Goal: Task Accomplishment & Management: Use online tool/utility

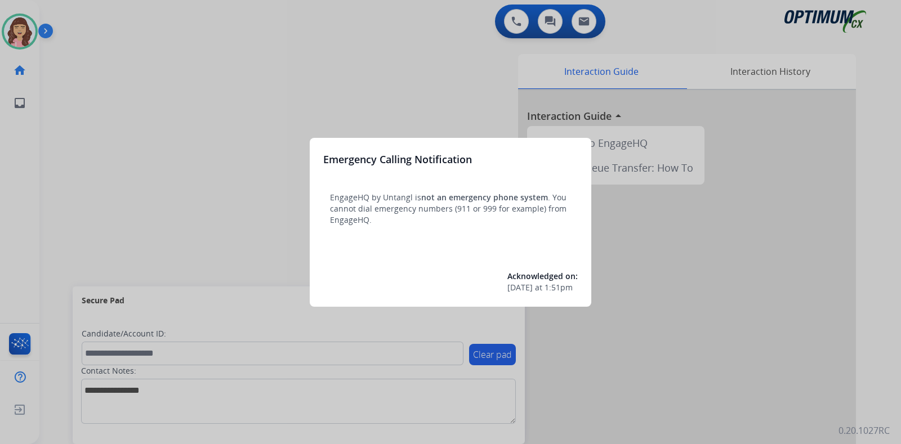
click at [423, 90] on div at bounding box center [450, 222] width 901 height 444
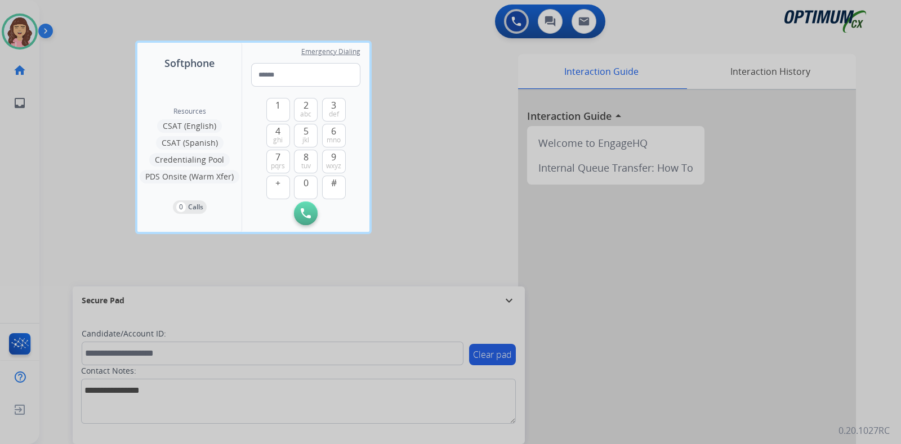
click at [458, 146] on div at bounding box center [450, 222] width 901 height 444
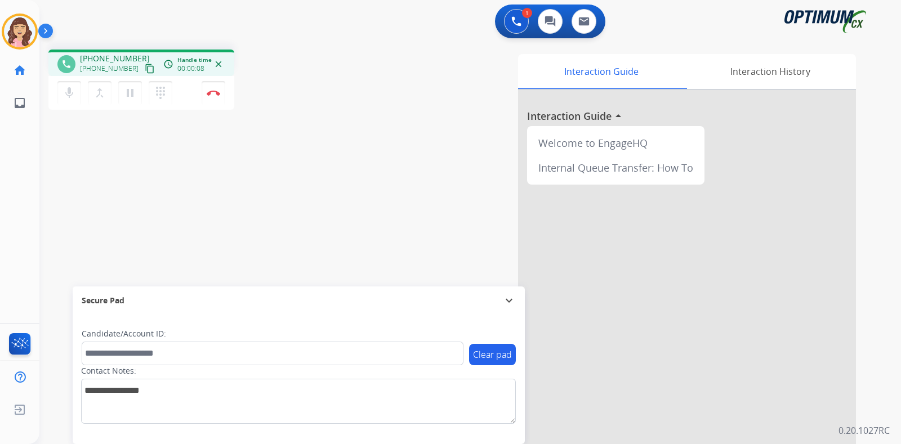
click at [145, 68] on mat-icon "content_copy" at bounding box center [150, 69] width 10 height 10
click at [213, 94] on img at bounding box center [214, 93] width 14 height 6
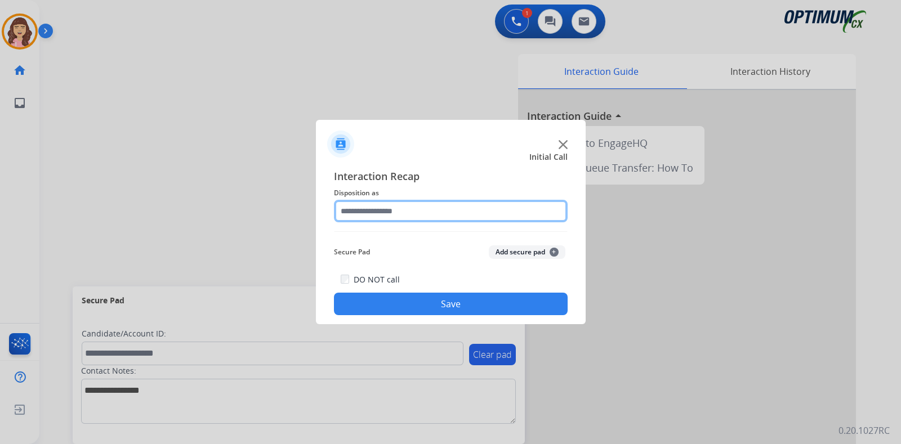
click at [396, 213] on input "text" at bounding box center [451, 211] width 234 height 23
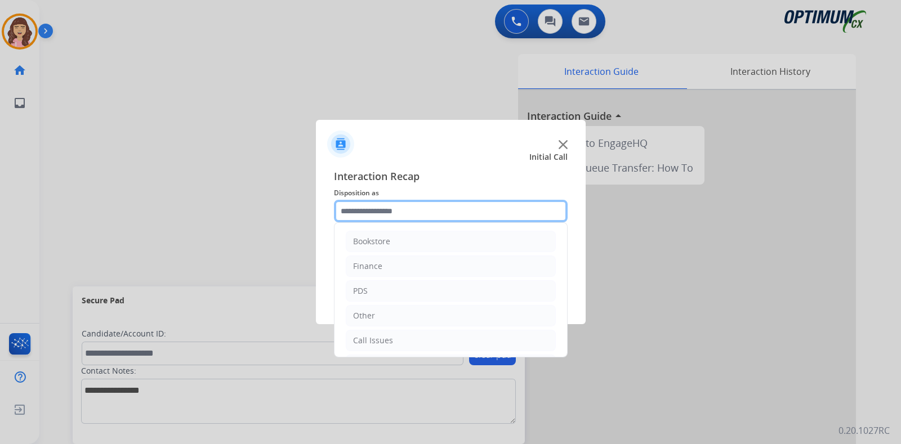
scroll to position [74, 0]
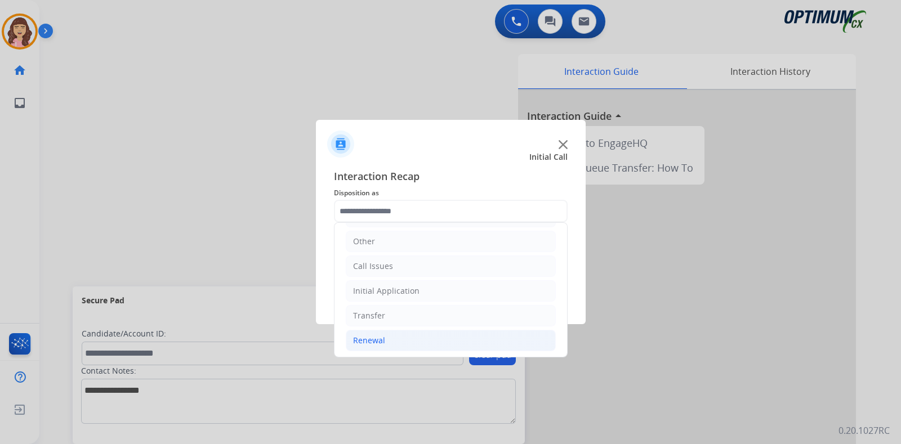
click at [384, 342] on li "Renewal" at bounding box center [451, 340] width 210 height 21
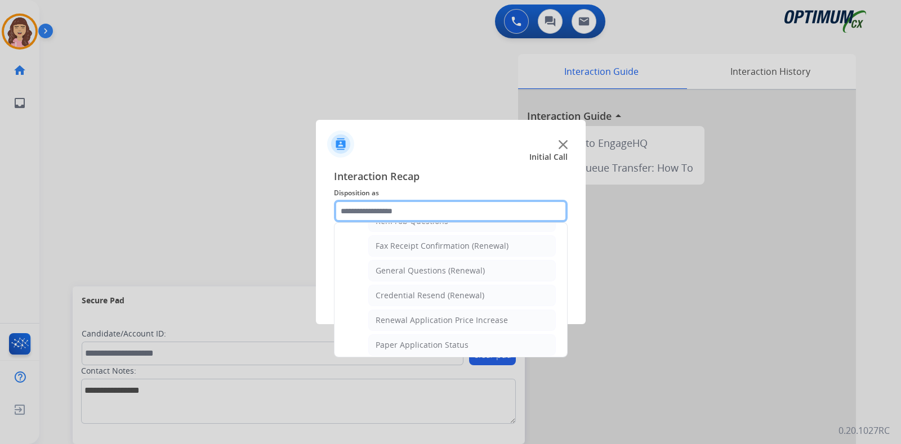
scroll to position [278, 0]
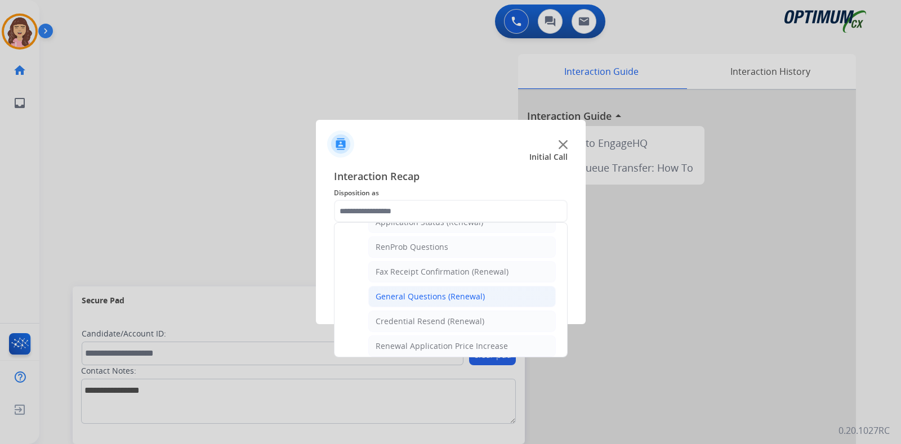
click at [469, 297] on div "General Questions (Renewal)" at bounding box center [430, 296] width 109 height 11
type input "**********"
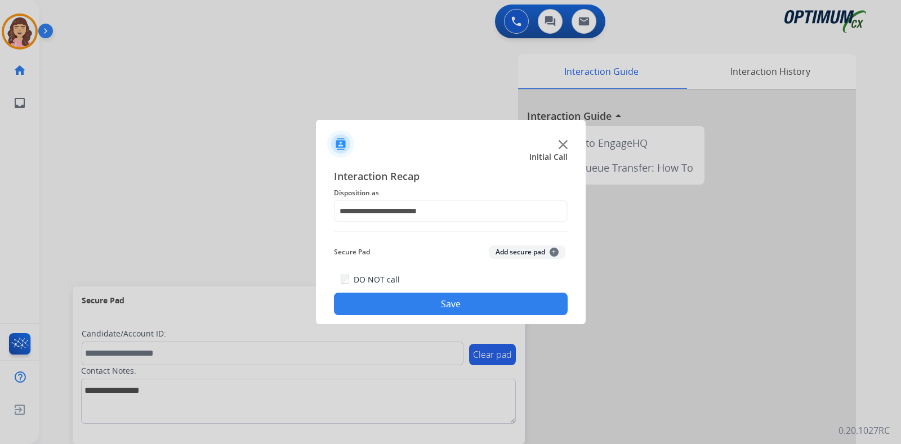
click at [446, 297] on button "Save" at bounding box center [451, 304] width 234 height 23
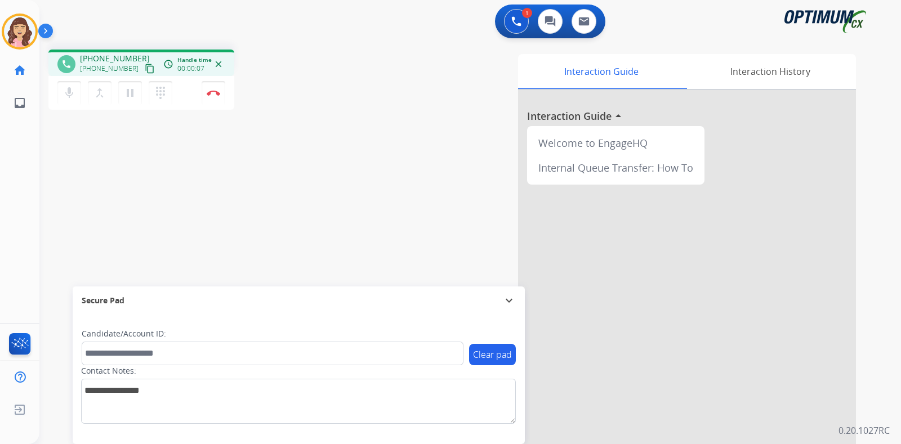
click at [145, 68] on mat-icon "content_copy" at bounding box center [150, 69] width 10 height 10
click at [268, 207] on div "phone +12244307345 +12244307345 content_copy access_time Call metrics Queue 00:…" at bounding box center [456, 276] width 835 height 470
click at [172, 230] on div "phone +12244307345 +12244307345 content_copy access_time Call metrics Queue 00:…" at bounding box center [456, 276] width 835 height 470
click at [215, 95] on img at bounding box center [214, 93] width 14 height 6
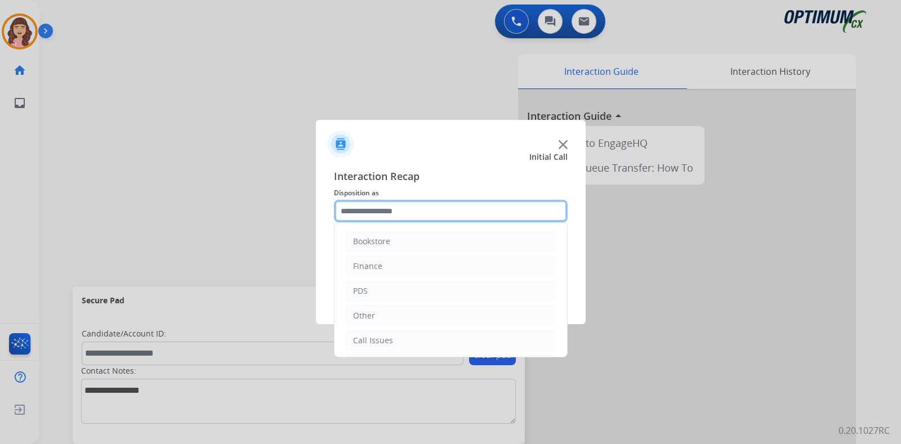
click at [422, 212] on input "text" at bounding box center [451, 211] width 234 height 23
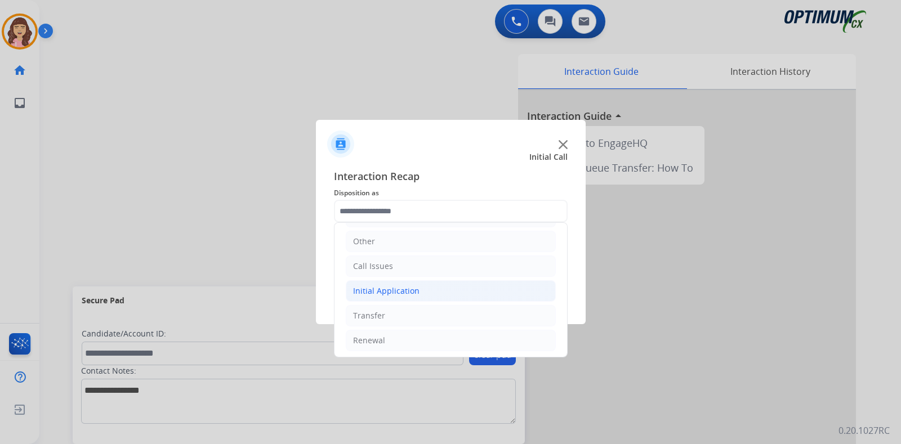
click at [404, 290] on div "Initial Application" at bounding box center [386, 291] width 66 height 11
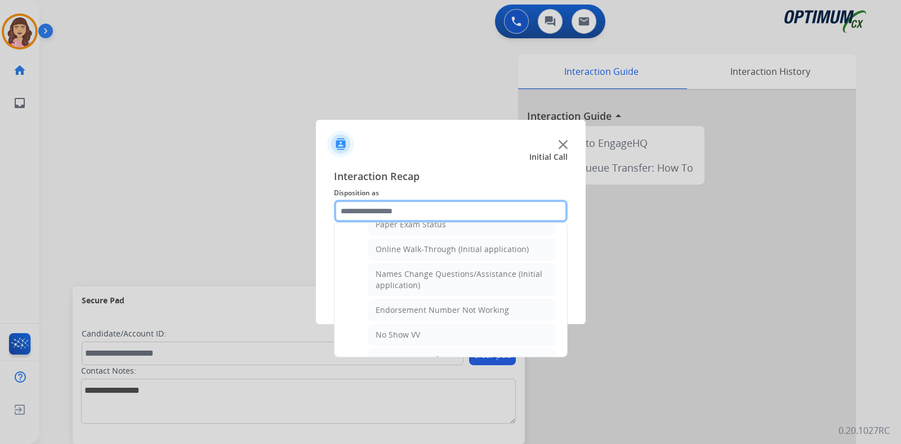
scroll to position [234, 0]
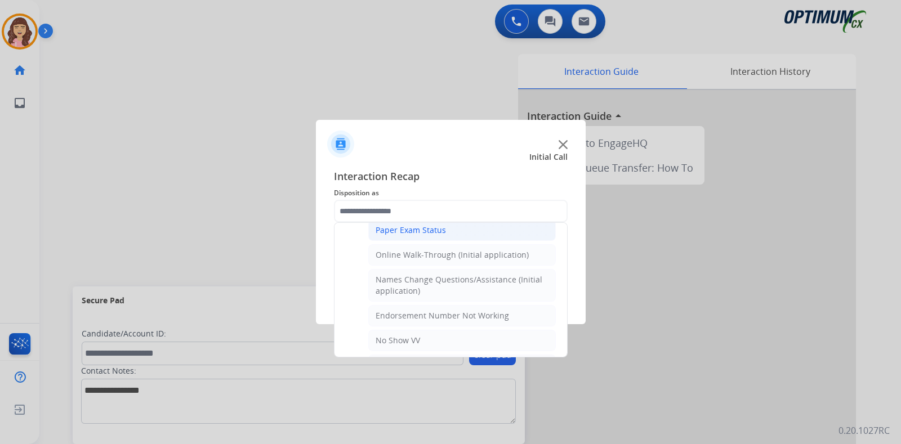
click at [445, 228] on li "Paper Exam Status" at bounding box center [462, 230] width 188 height 21
type input "**********"
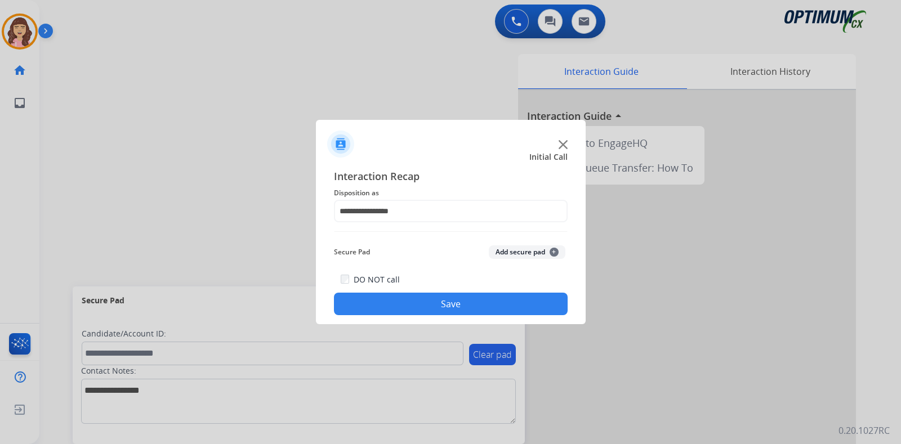
click at [451, 307] on button "Save" at bounding box center [451, 304] width 234 height 23
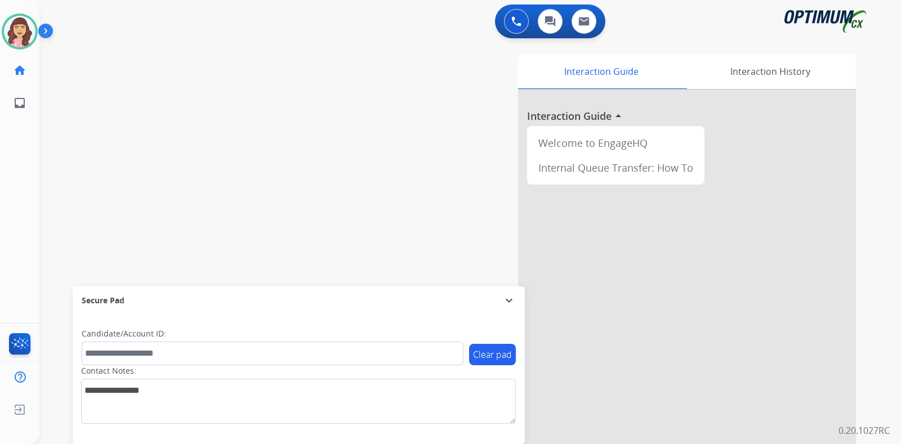
click at [841, 207] on div at bounding box center [687, 300] width 338 height 420
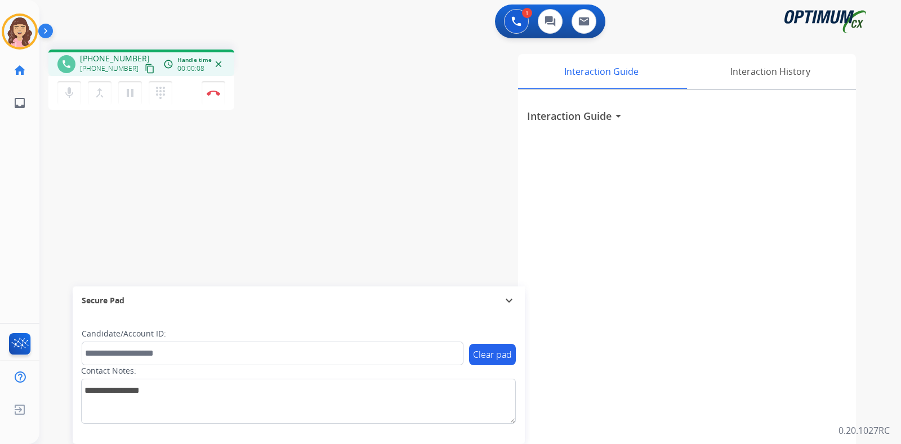
click at [145, 64] on mat-icon "content_copy" at bounding box center [150, 69] width 10 height 10
click at [234, 245] on div "phone +16014801877 +16014801877 content_copy access_time Call metrics Queue 00:…" at bounding box center [456, 276] width 835 height 470
click at [211, 209] on div "phone +16014801877 +16014801877 content_copy access_time Call metrics Queue 00:…" at bounding box center [456, 276] width 835 height 470
click at [234, 221] on div "phone +16014801877 +16014801877 content_copy access_time Call metrics Queue 00:…" at bounding box center [456, 276] width 835 height 470
click at [211, 93] on img at bounding box center [214, 93] width 14 height 6
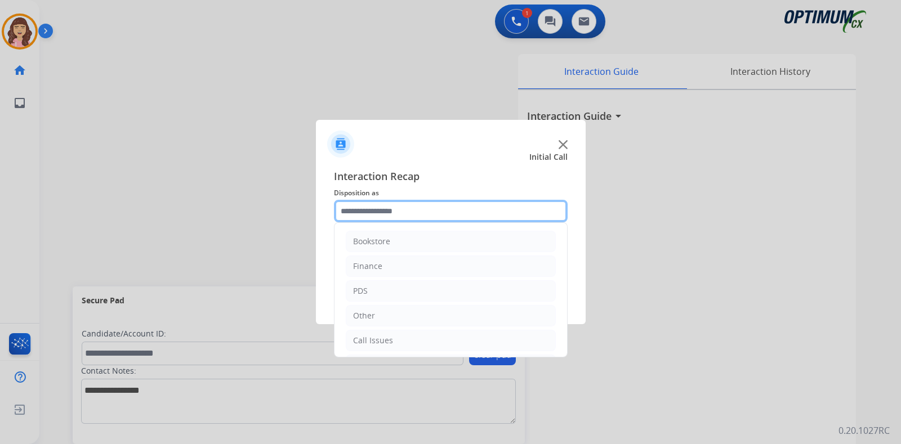
click at [413, 207] on input "text" at bounding box center [451, 211] width 234 height 23
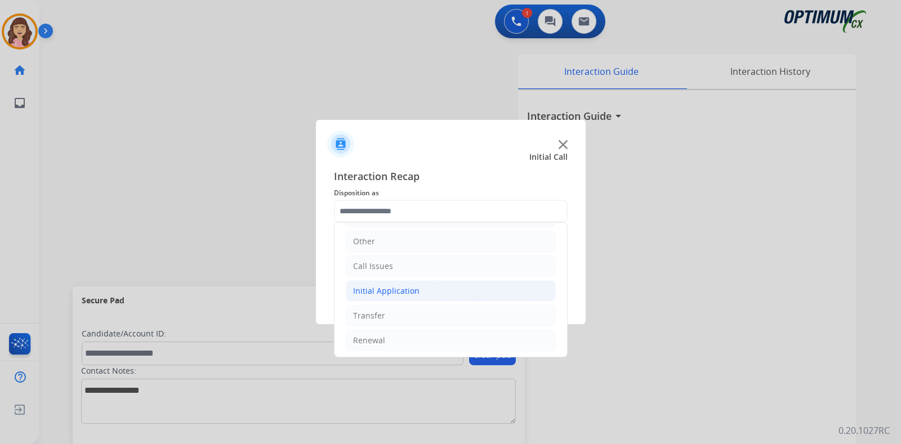
click at [406, 287] on div "Initial Application" at bounding box center [386, 291] width 66 height 11
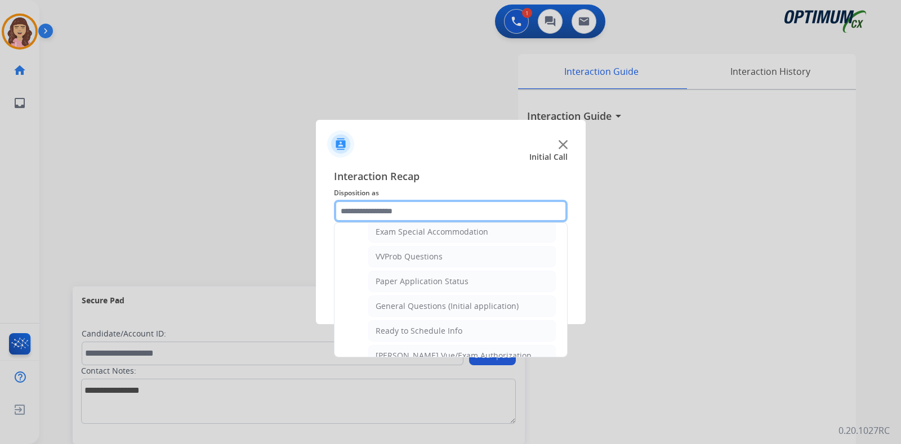
scroll to position [580, 0]
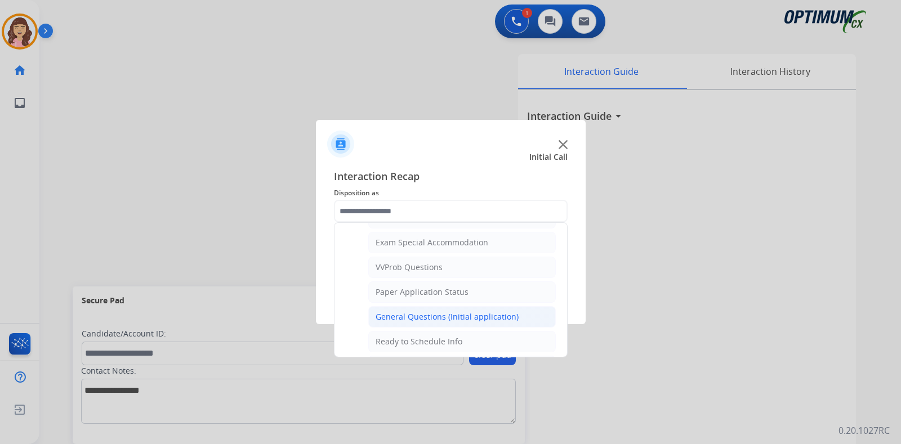
click at [445, 311] on div "General Questions (Initial application)" at bounding box center [447, 316] width 143 height 11
type input "**********"
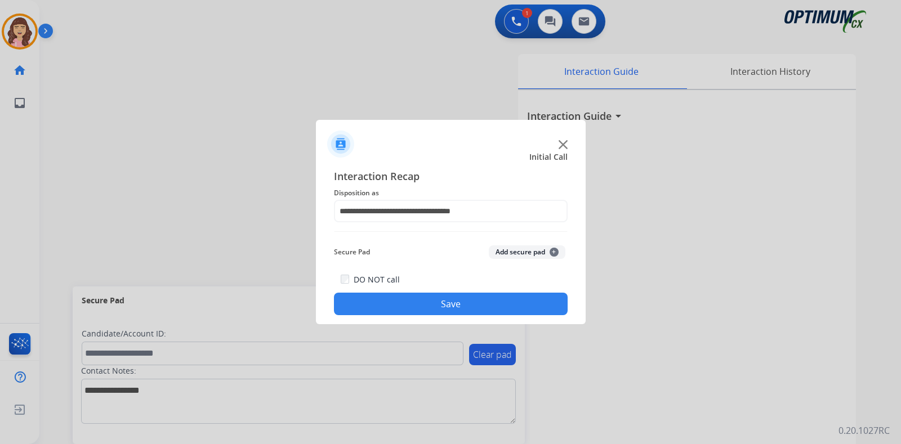
click at [456, 308] on button "Save" at bounding box center [451, 304] width 234 height 23
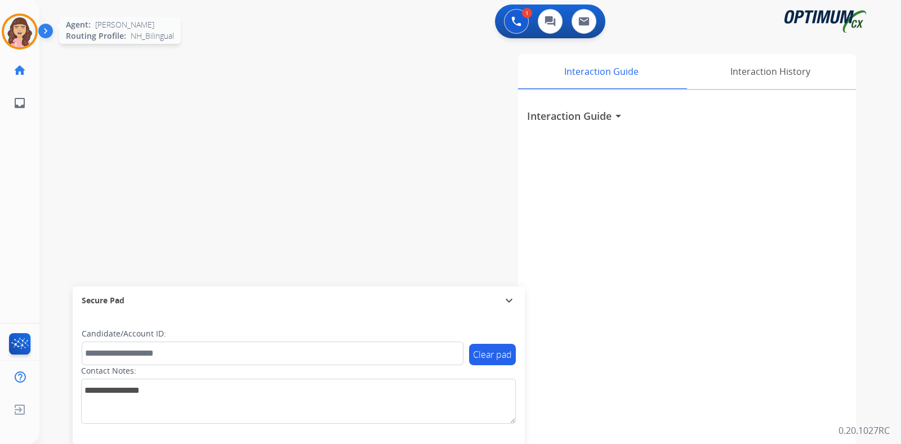
click at [35, 28] on img at bounding box center [20, 32] width 32 height 32
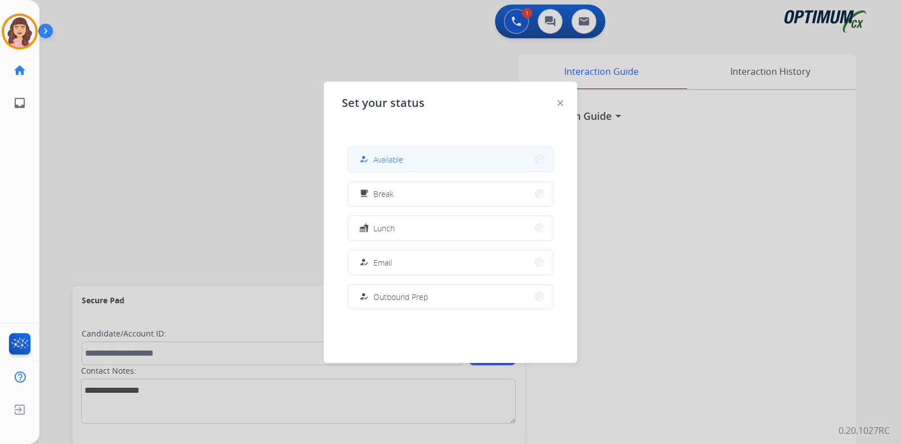
click at [413, 163] on button "how_to_reg Available" at bounding box center [450, 160] width 205 height 24
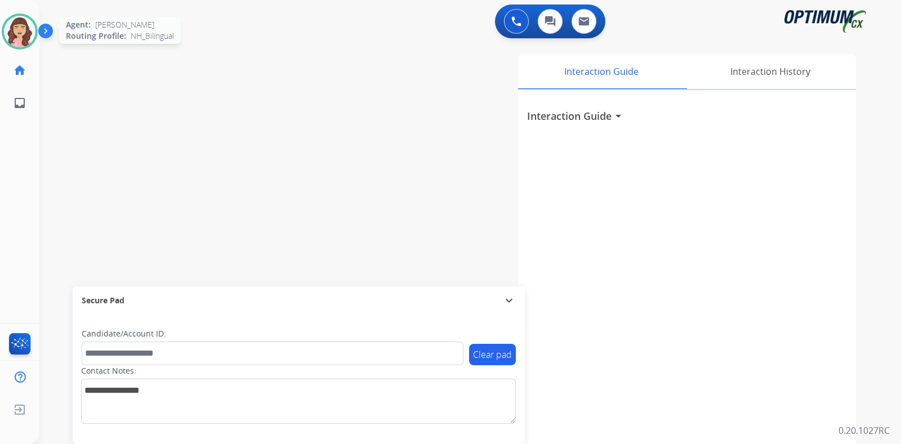
click at [24, 29] on img at bounding box center [20, 32] width 32 height 32
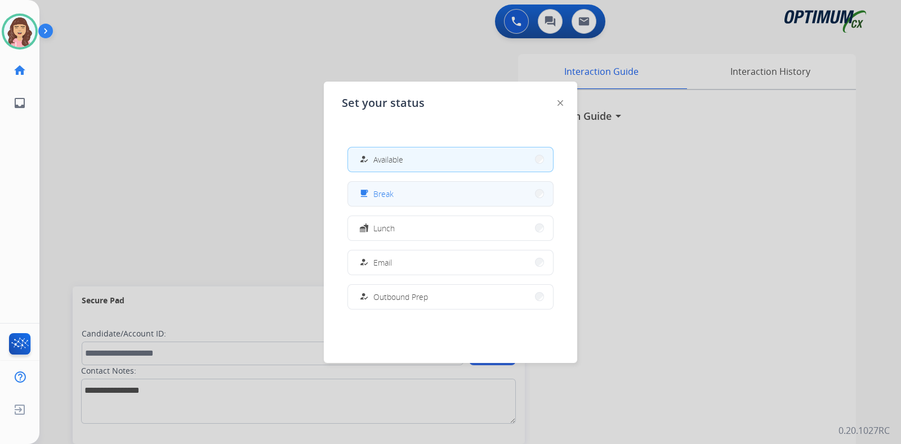
click at [399, 197] on button "free_breakfast Break" at bounding box center [450, 194] width 205 height 24
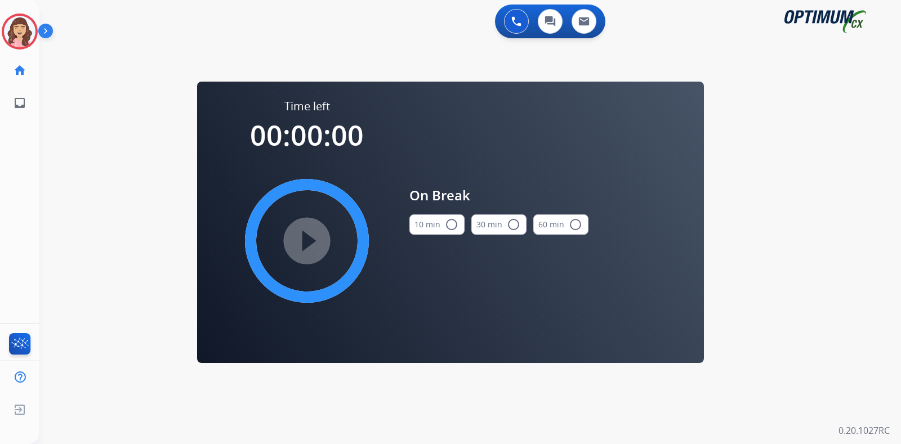
click at [447, 228] on mat-icon "radio_button_unchecked" at bounding box center [452, 225] width 14 height 14
click at [304, 238] on mat-icon "play_circle_filled" at bounding box center [307, 241] width 14 height 14
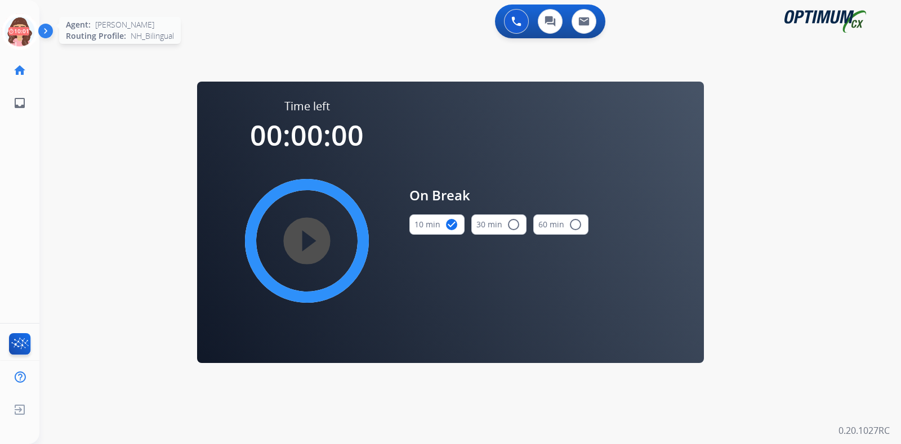
click at [17, 26] on icon at bounding box center [20, 32] width 37 height 37
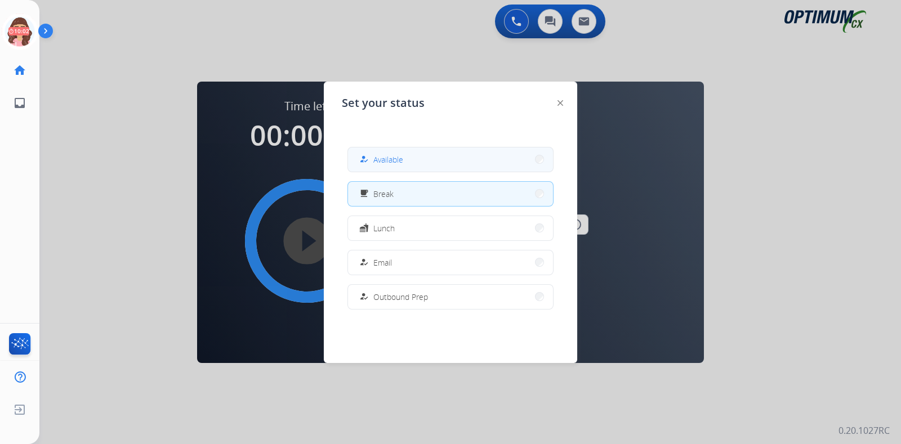
click at [436, 161] on button "how_to_reg Available" at bounding box center [450, 160] width 205 height 24
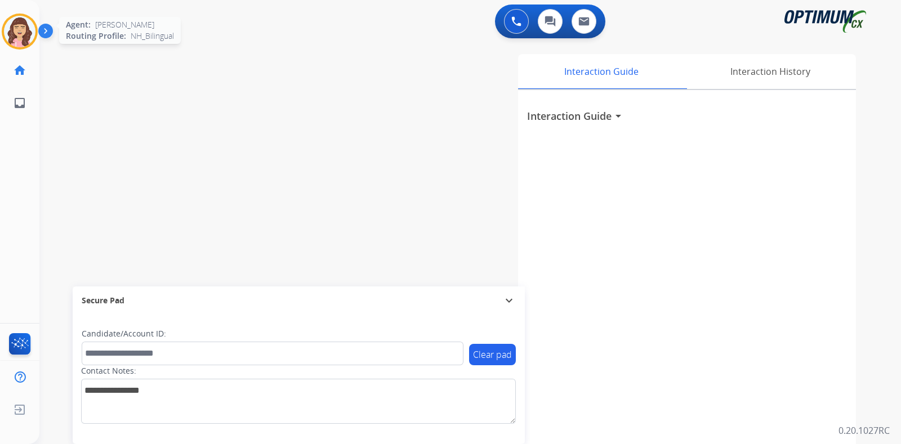
click at [17, 25] on img at bounding box center [20, 32] width 32 height 32
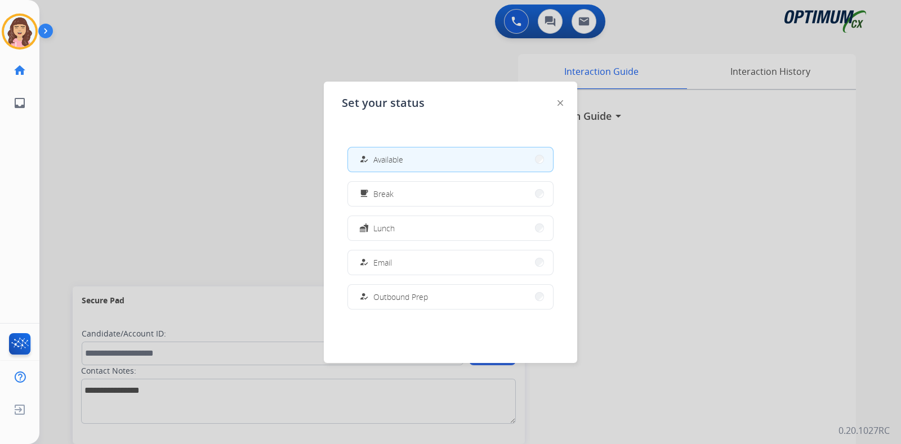
click at [268, 177] on div at bounding box center [450, 222] width 901 height 444
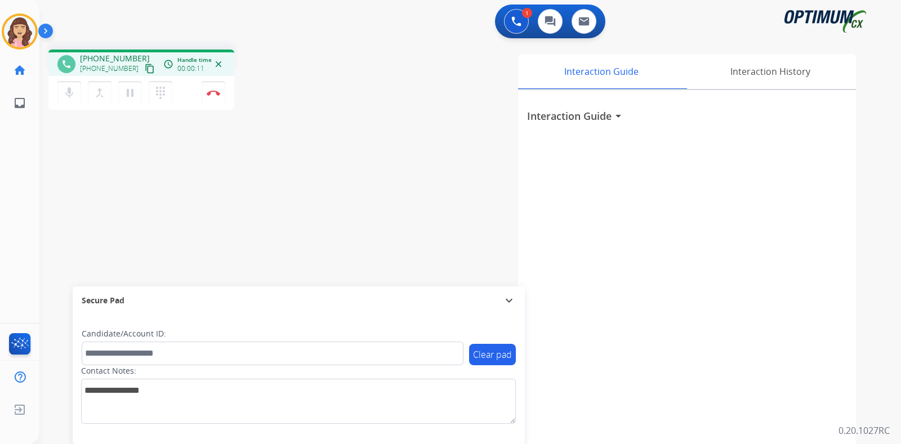
click at [145, 68] on mat-icon "content_copy" at bounding box center [150, 69] width 10 height 10
click at [214, 92] on img at bounding box center [214, 93] width 14 height 6
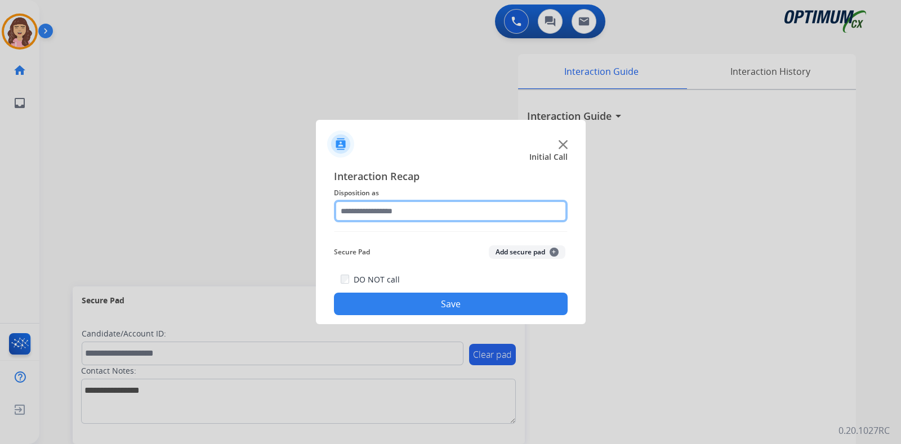
click at [404, 210] on input "text" at bounding box center [451, 211] width 234 height 23
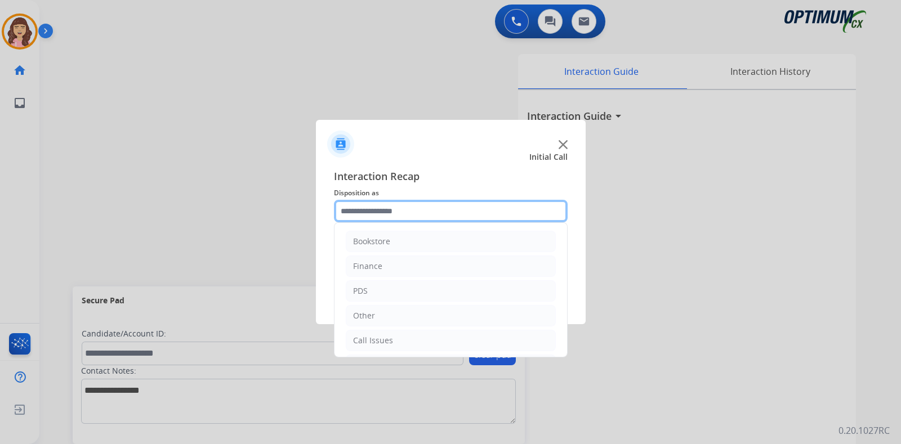
scroll to position [74, 0]
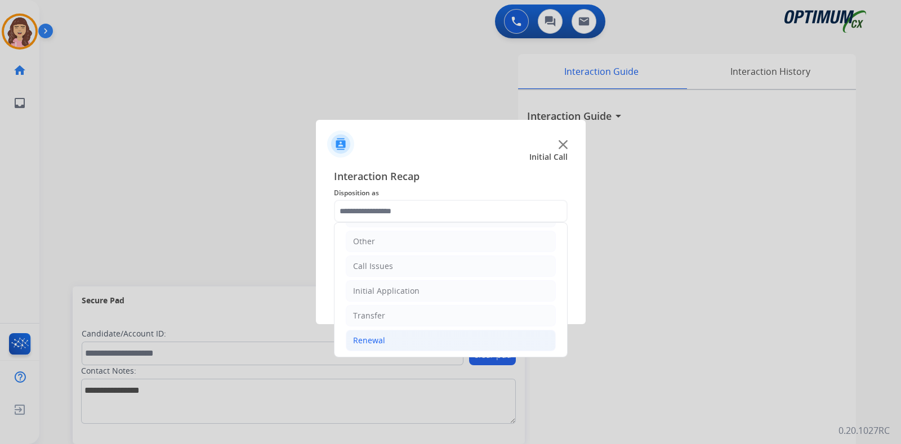
click at [386, 339] on li "Renewal" at bounding box center [451, 340] width 210 height 21
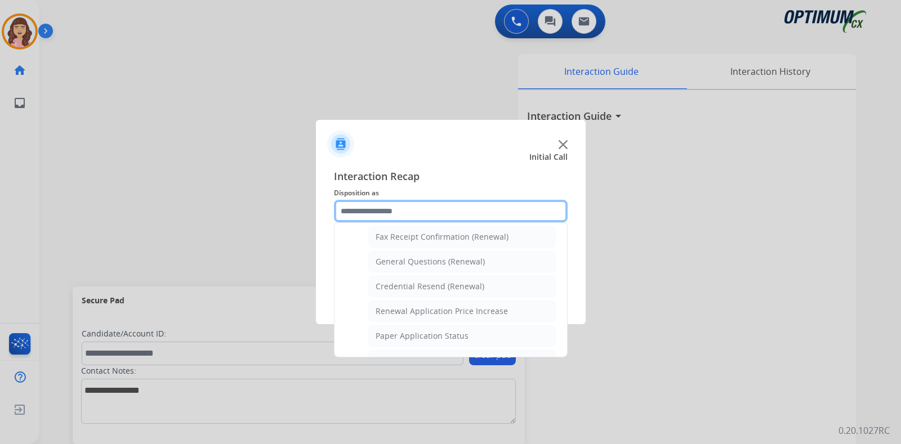
scroll to position [304, 0]
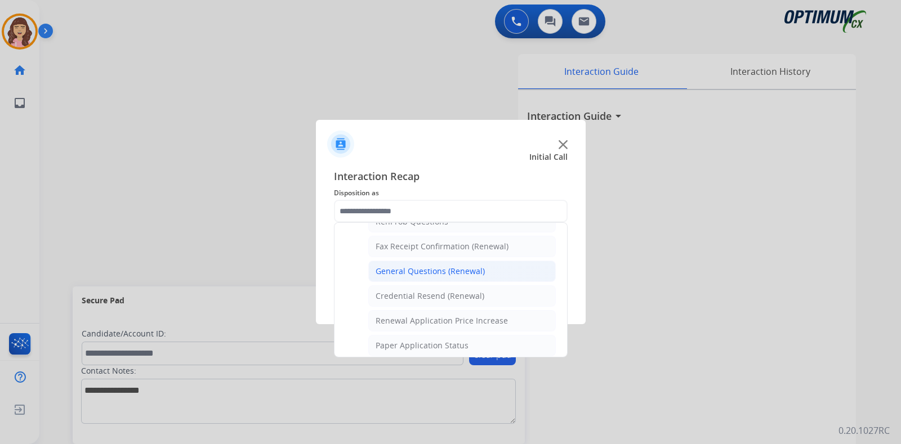
click at [420, 269] on div "General Questions (Renewal)" at bounding box center [430, 271] width 109 height 11
type input "**********"
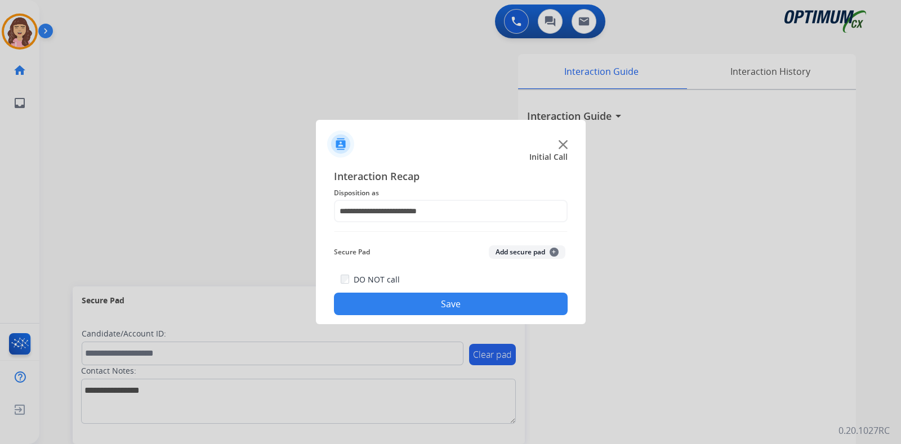
click at [434, 297] on button "Save" at bounding box center [451, 304] width 234 height 23
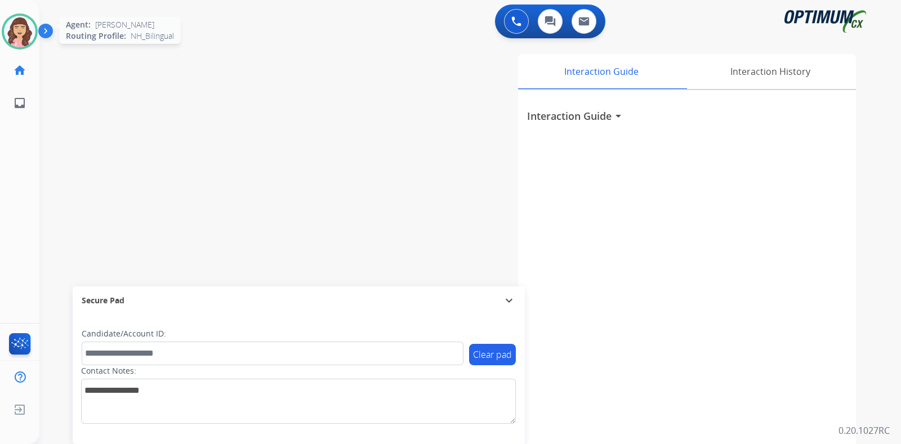
click at [14, 38] on img at bounding box center [20, 32] width 32 height 32
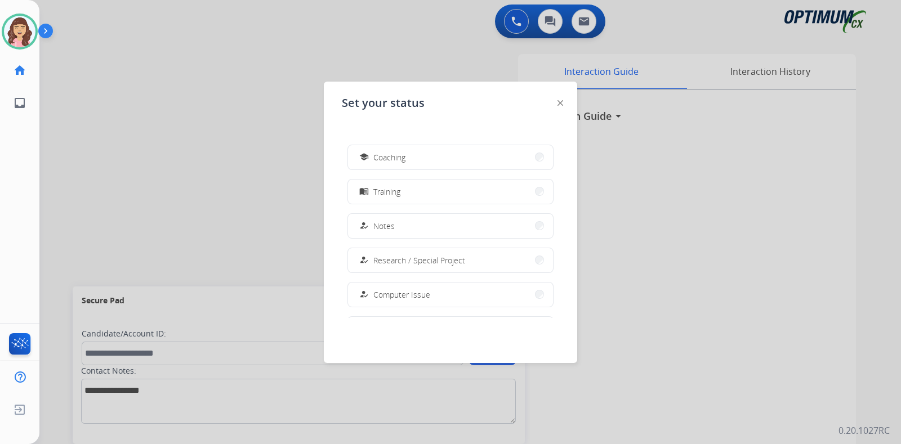
scroll to position [135, 0]
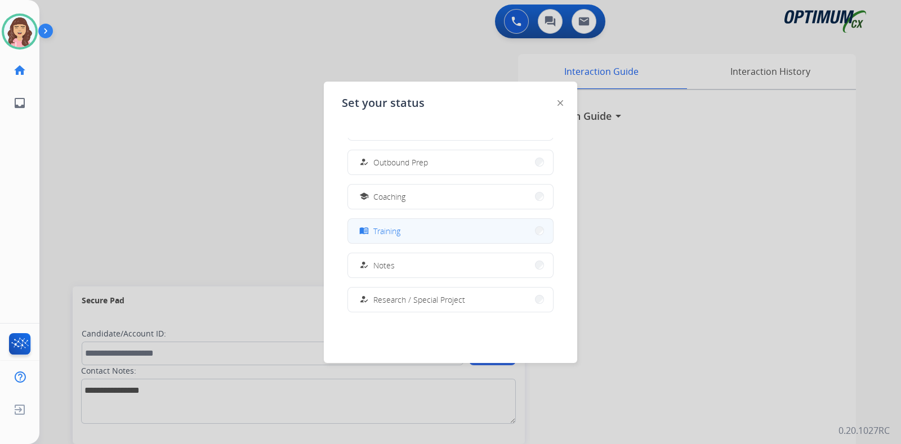
click at [434, 226] on button "menu_book Training" at bounding box center [450, 231] width 205 height 24
